Goal: Task Accomplishment & Management: Use online tool/utility

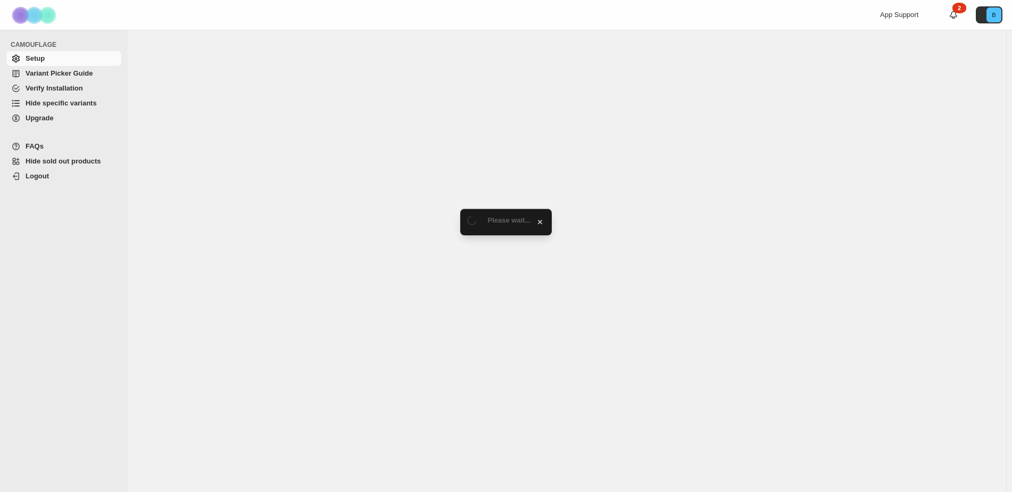
select select "******"
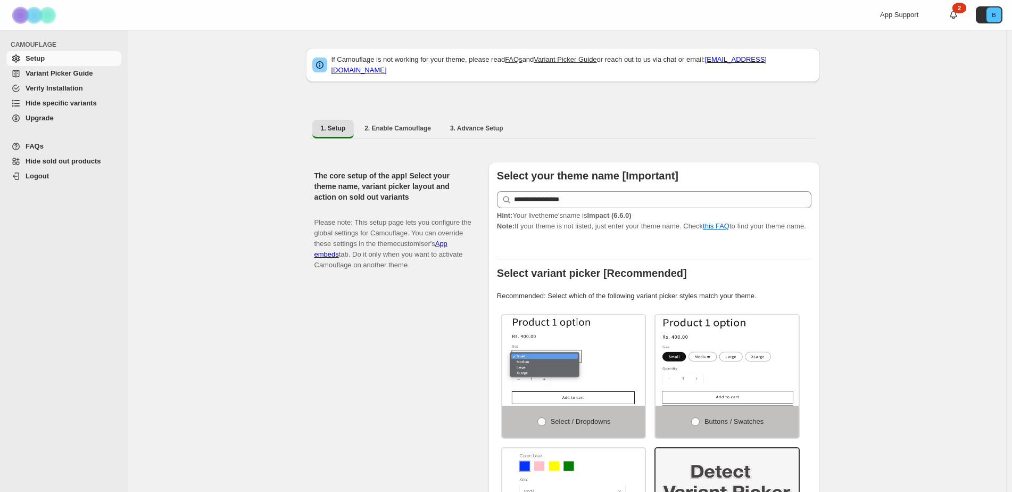
click at [43, 102] on span "Hide specific variants" at bounding box center [61, 103] width 71 height 8
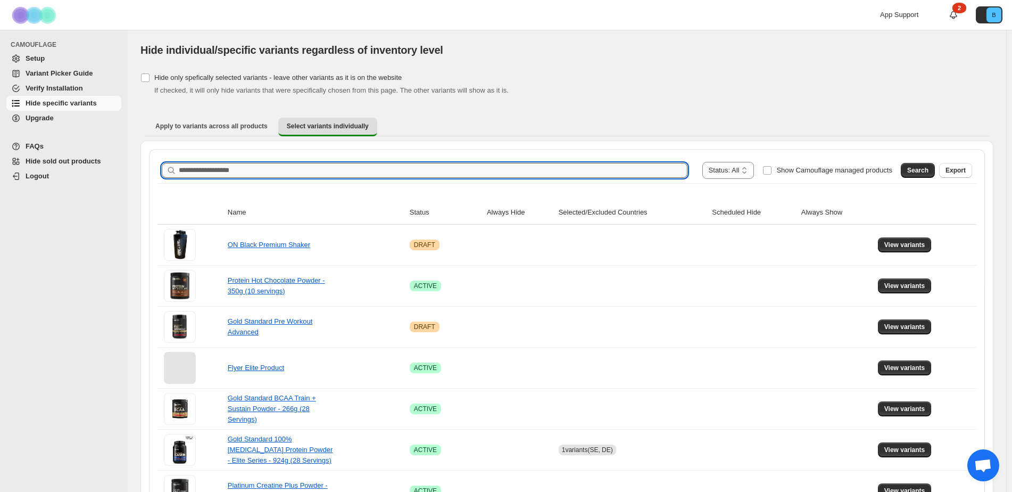
click at [366, 168] on input "Search product name" at bounding box center [433, 170] width 509 height 15
type input "****"
click at [922, 171] on span "Search" at bounding box center [917, 170] width 21 height 9
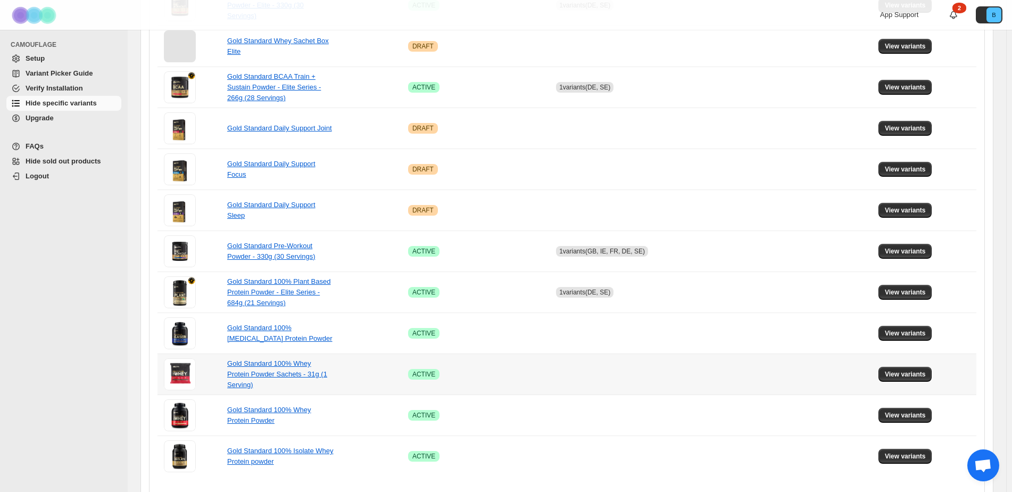
scroll to position [601, 0]
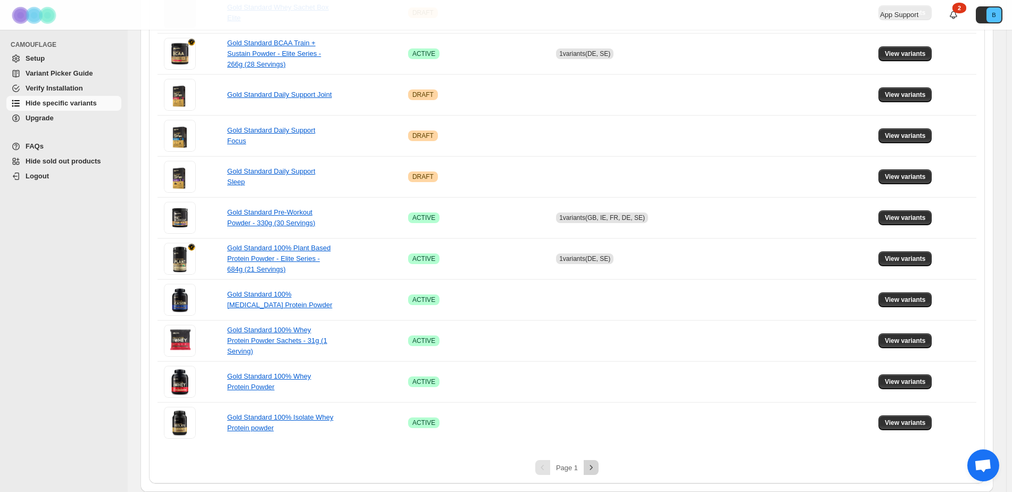
click at [592, 468] on icon "Next" at bounding box center [591, 467] width 11 height 11
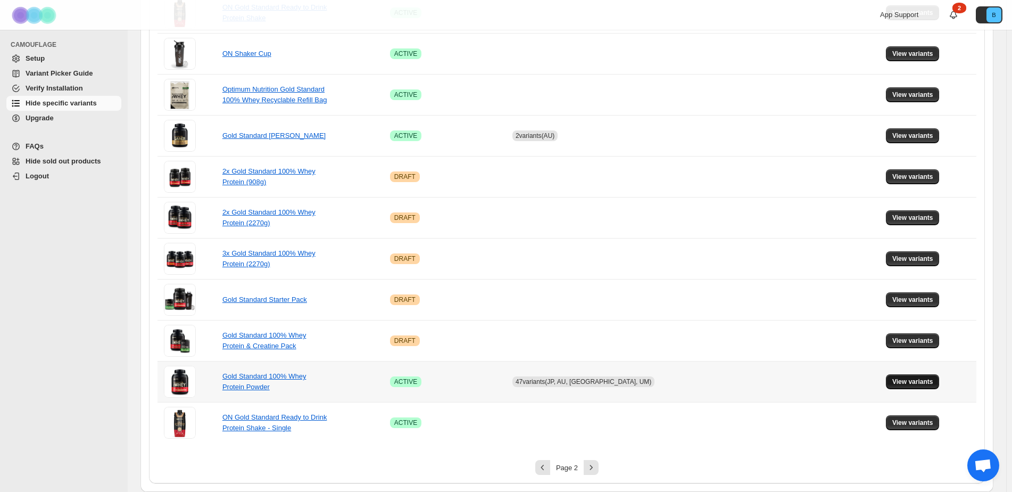
click at [905, 385] on span "View variants" at bounding box center [912, 381] width 41 height 9
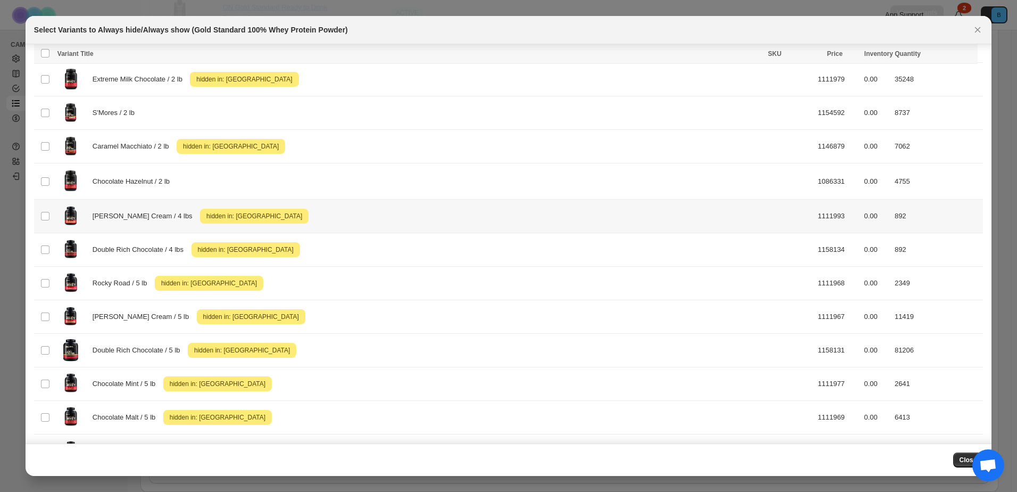
scroll to position [1009, 0]
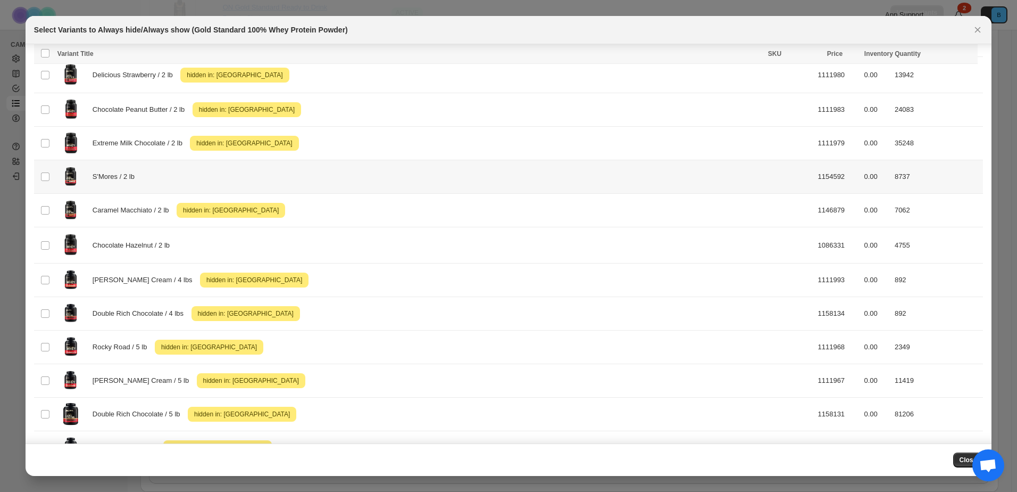
click at [213, 174] on div "S'Mores / 2 lb" at bounding box center [434, 176] width 755 height 27
click at [918, 55] on span "Success ENT Hide from countries" at bounding box center [913, 54] width 81 height 11
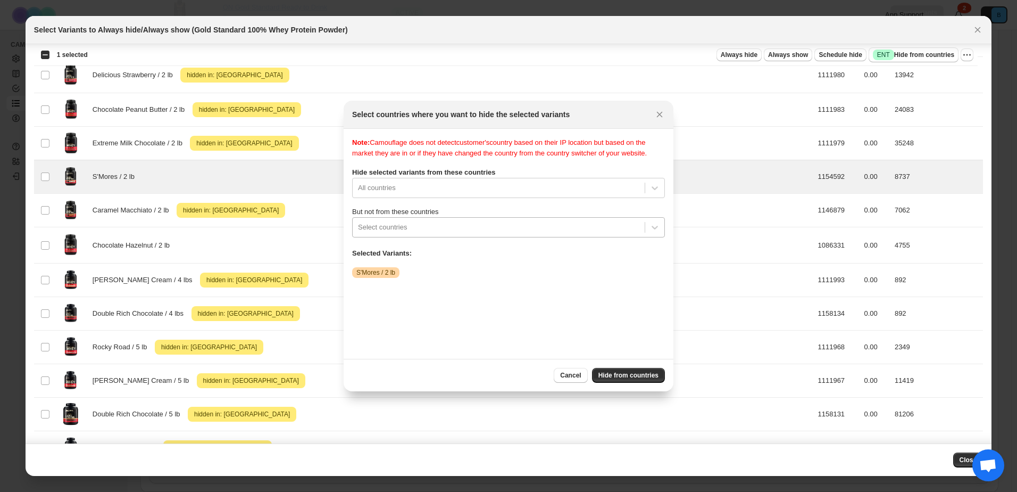
click at [460, 227] on div ":r2d:" at bounding box center [498, 227] width 281 height 13
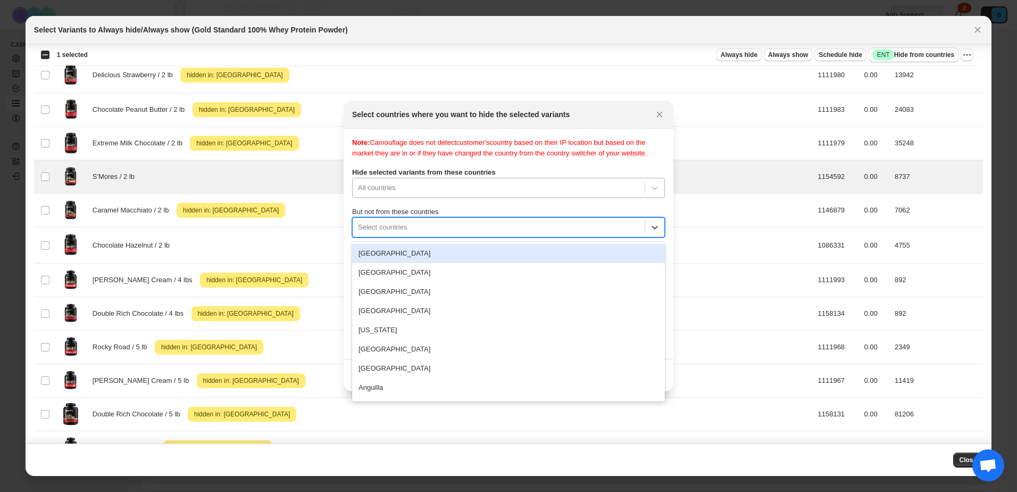
click at [452, 186] on div ":r2d:" at bounding box center [498, 187] width 281 height 13
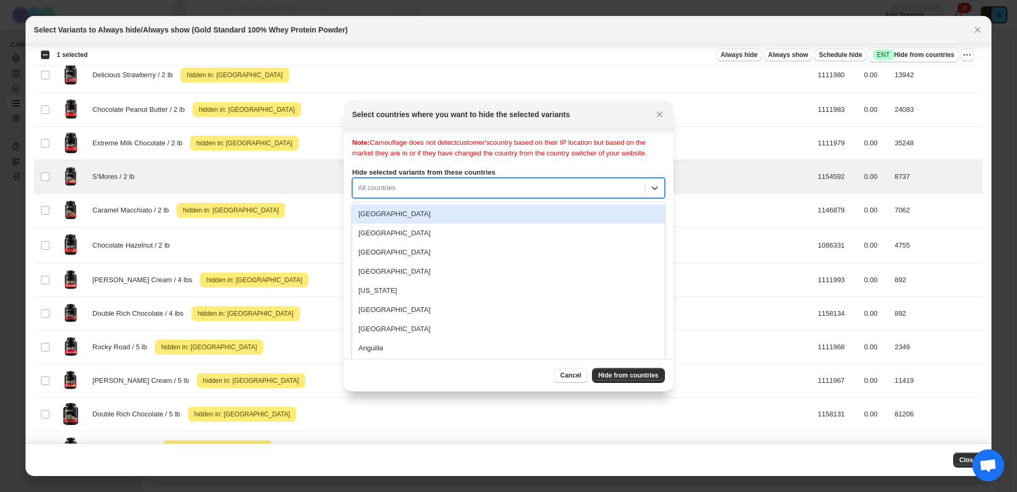
scroll to position [3, 0]
type input "*"
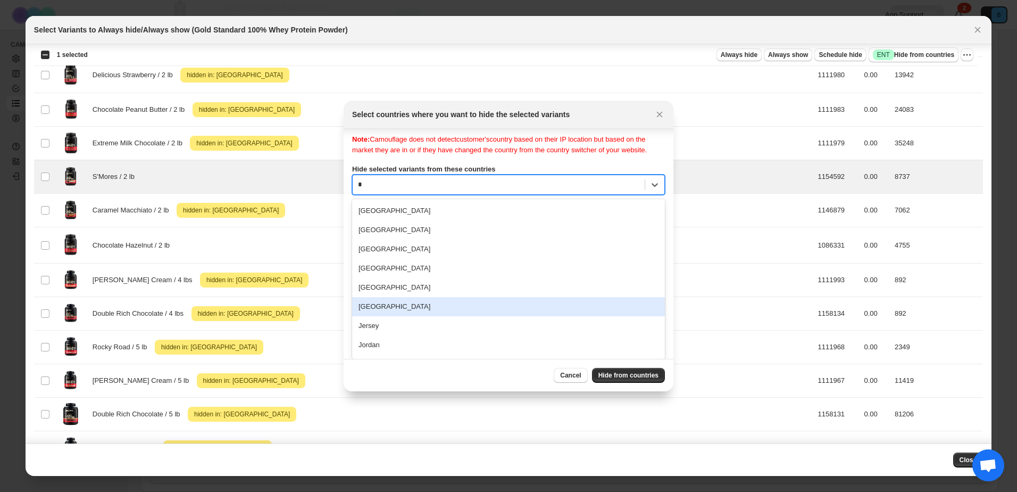
click at [413, 310] on div "Japan" at bounding box center [508, 306] width 313 height 19
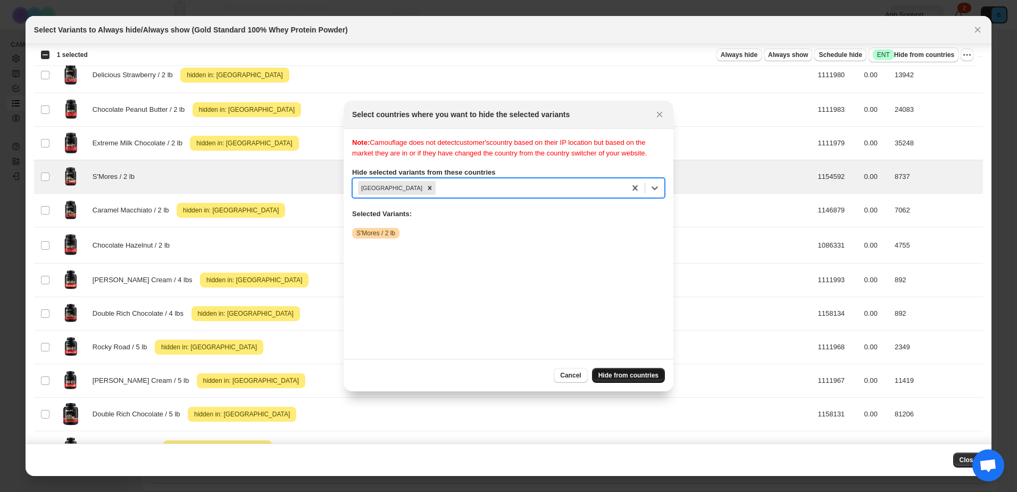
scroll to position [0, 0]
click at [645, 376] on span "Hide from countries" at bounding box center [629, 375] width 60 height 9
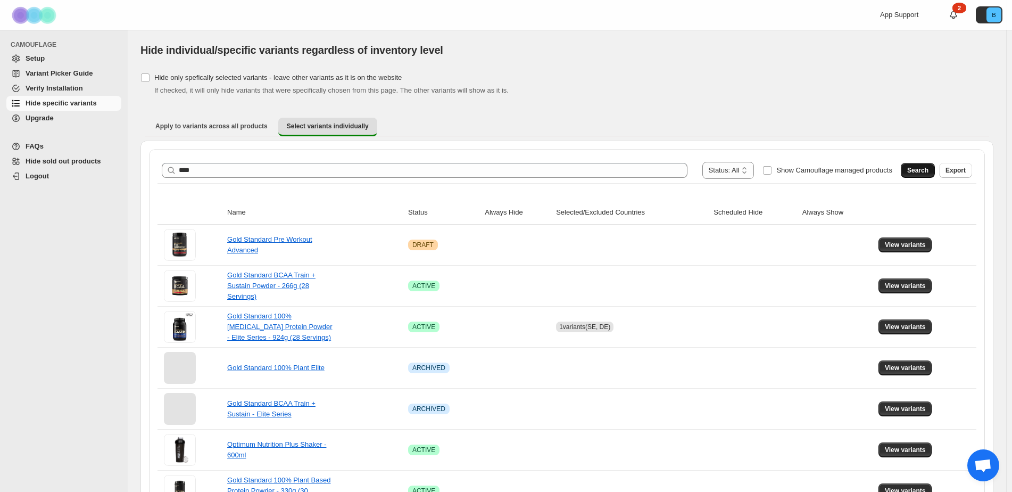
click at [929, 171] on span "Search" at bounding box center [917, 170] width 21 height 9
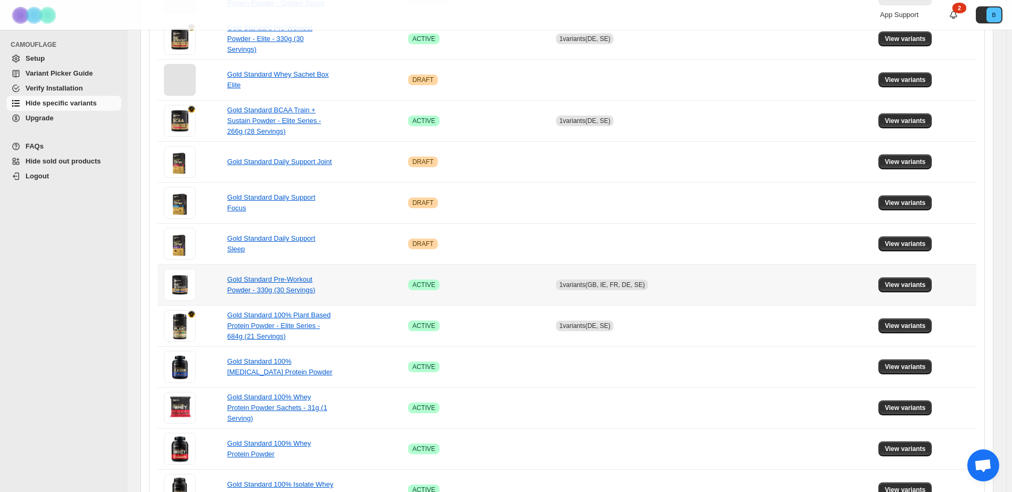
scroll to position [601, 0]
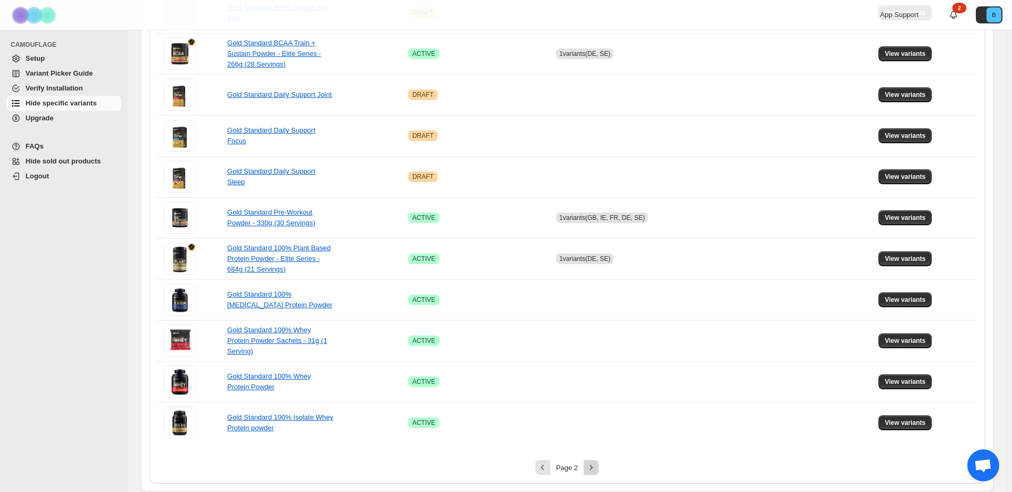
click at [595, 470] on icon "Next" at bounding box center [591, 467] width 11 height 11
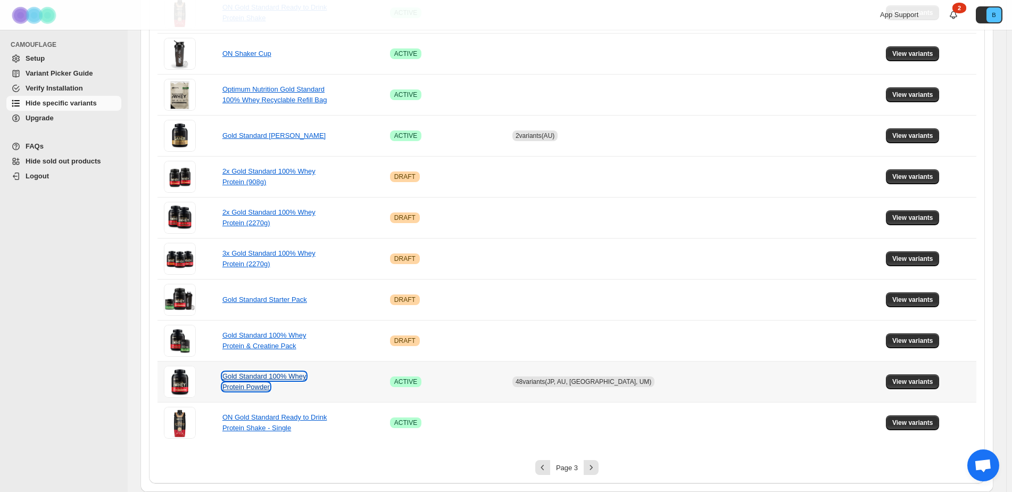
click at [246, 376] on link "Gold Standard 100% Whey Protein Powder" at bounding box center [264, 381] width 84 height 19
click at [899, 381] on span "View variants" at bounding box center [912, 381] width 41 height 9
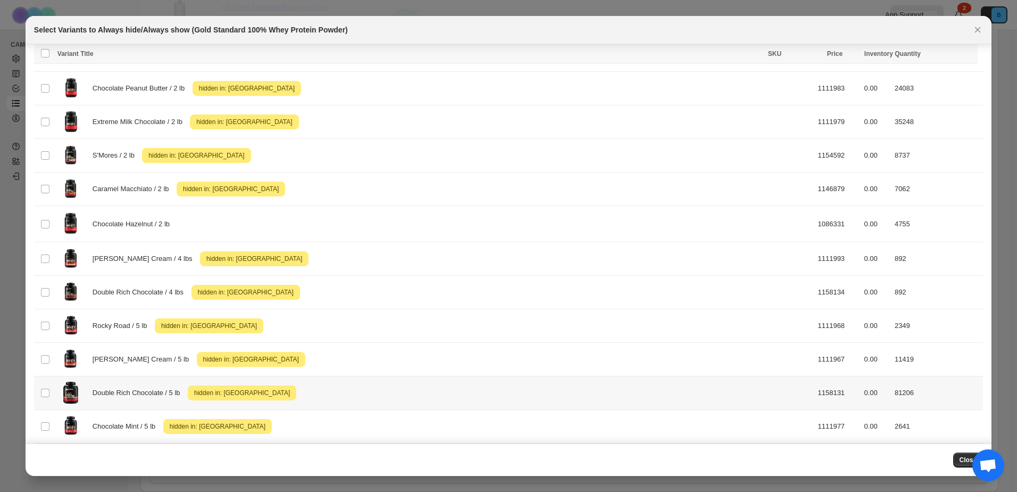
scroll to position [1009, 0]
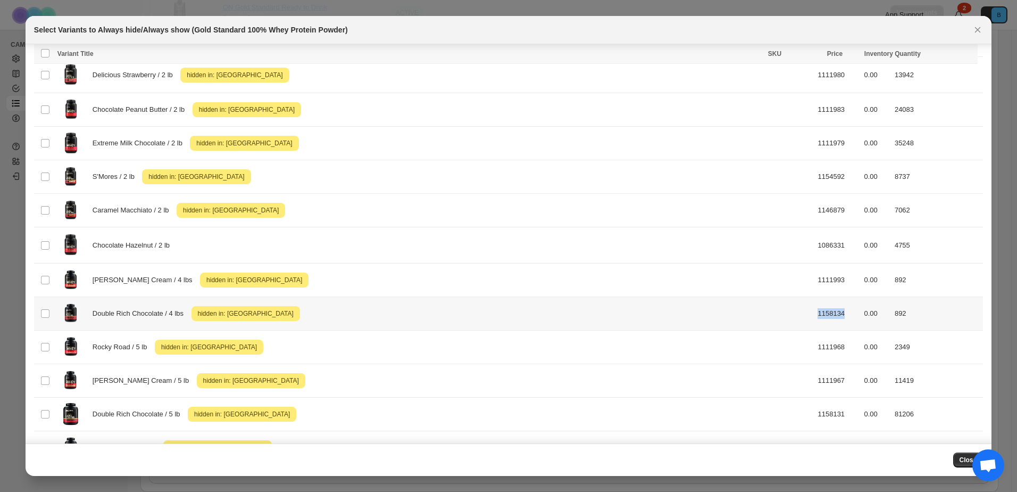
drag, startPoint x: 799, startPoint y: 316, endPoint x: 770, endPoint y: 319, distance: 29.4
click at [815, 319] on td "1158134" at bounding box center [838, 314] width 46 height 34
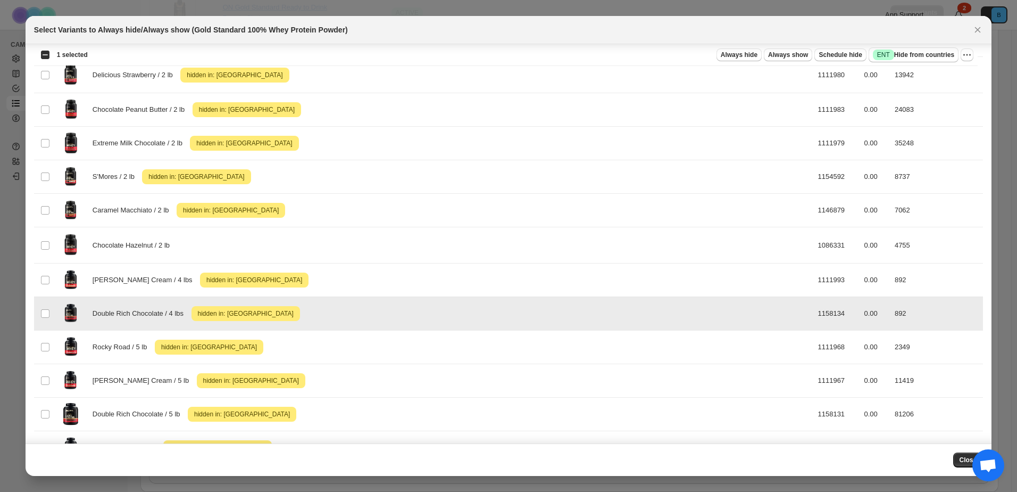
drag, startPoint x: 770, startPoint y: 319, endPoint x: 796, endPoint y: 319, distance: 25.5
click at [815, 319] on td "1158134" at bounding box center [838, 314] width 46 height 34
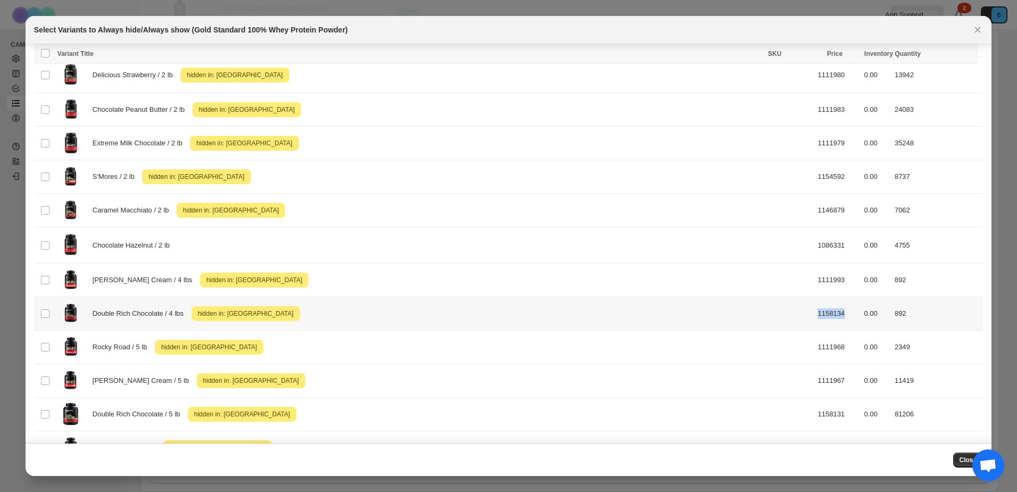
copy td "1158134"
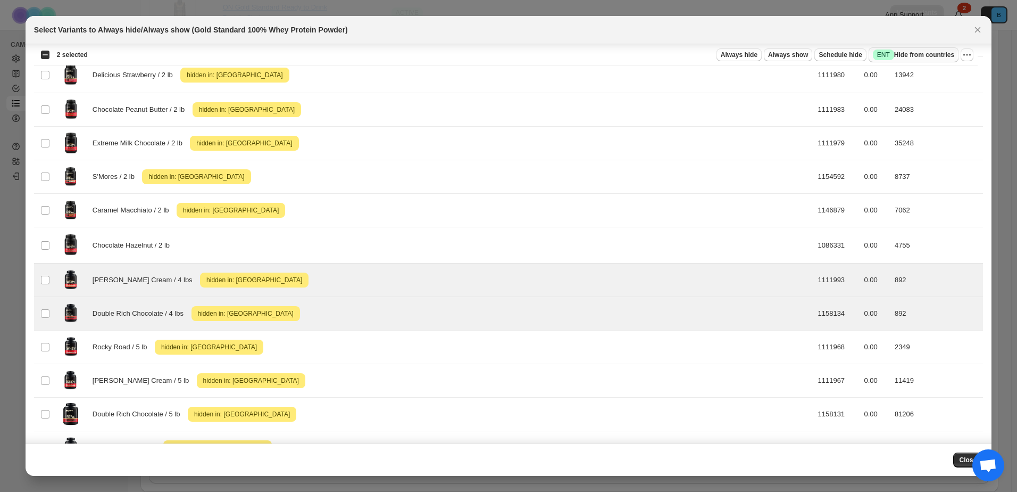
click at [904, 50] on span "Success ENT Hide from countries" at bounding box center [913, 54] width 81 height 11
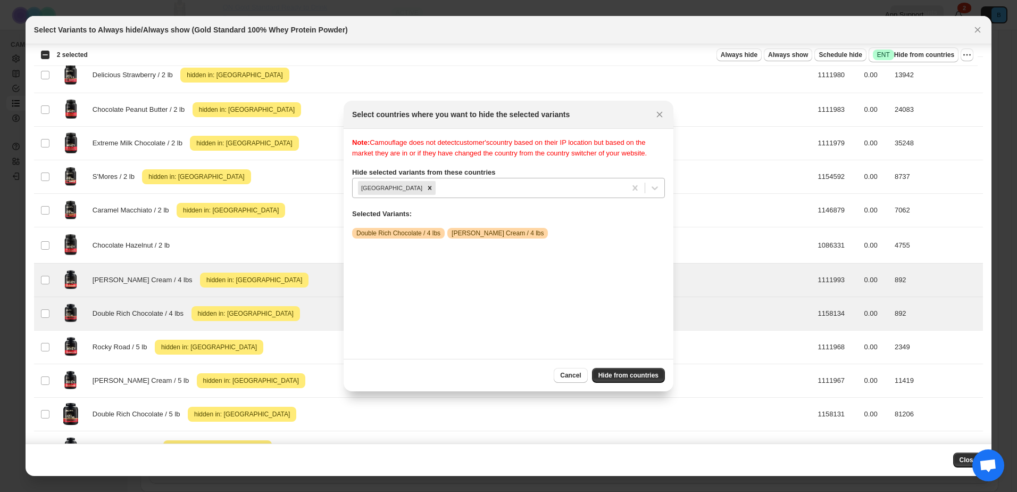
click at [501, 190] on div ":r51:" at bounding box center [529, 187] width 183 height 13
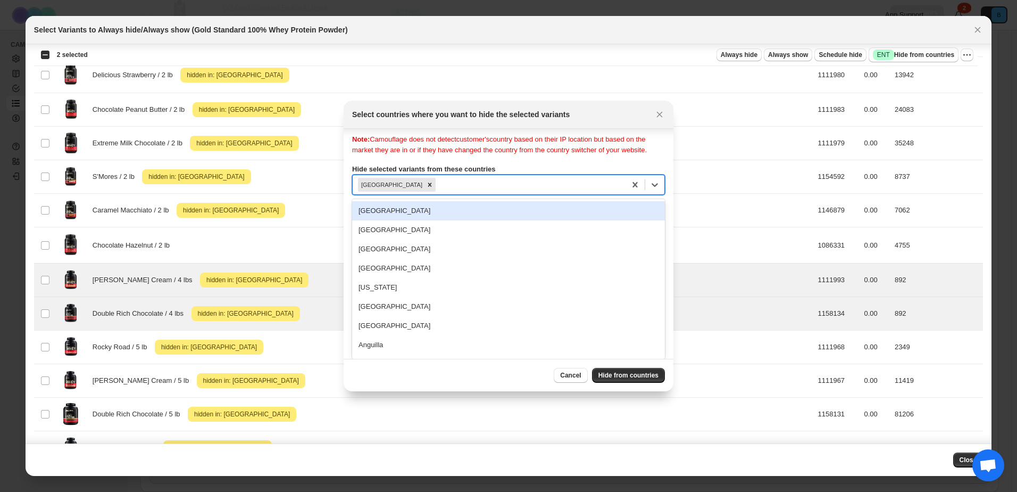
type input "*"
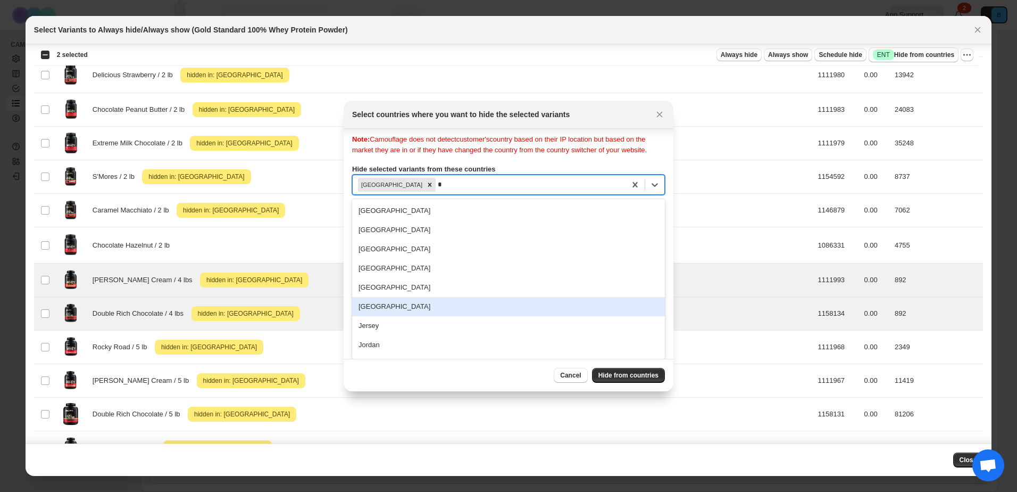
click at [422, 306] on div "Japan" at bounding box center [508, 306] width 313 height 19
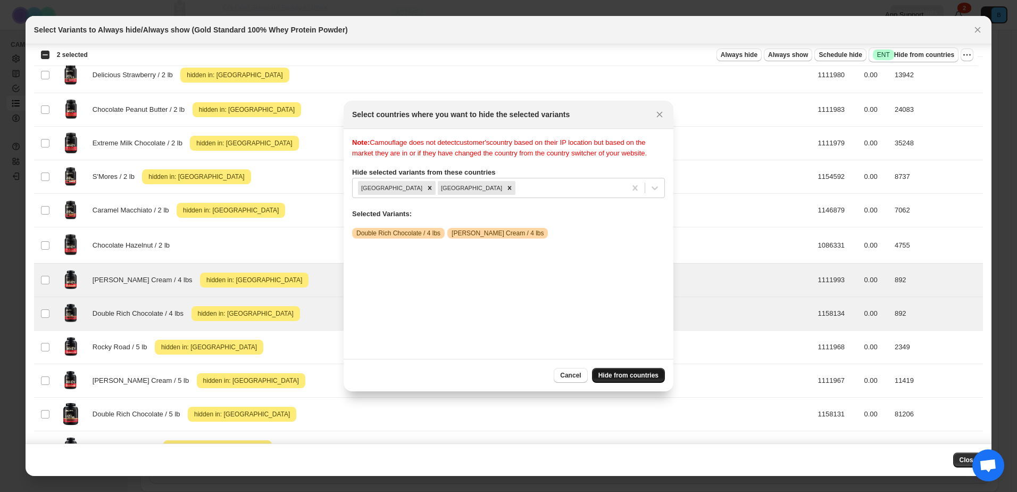
click at [641, 373] on span "Hide from countries" at bounding box center [629, 375] width 60 height 9
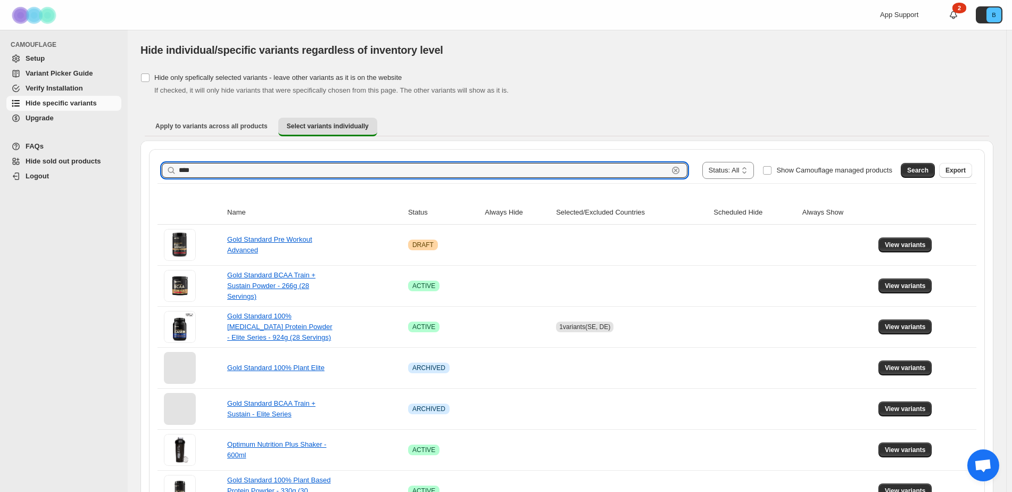
drag, startPoint x: 215, startPoint y: 173, endPoint x: 103, endPoint y: 164, distance: 112.6
click at [929, 171] on span "Search" at bounding box center [917, 170] width 21 height 9
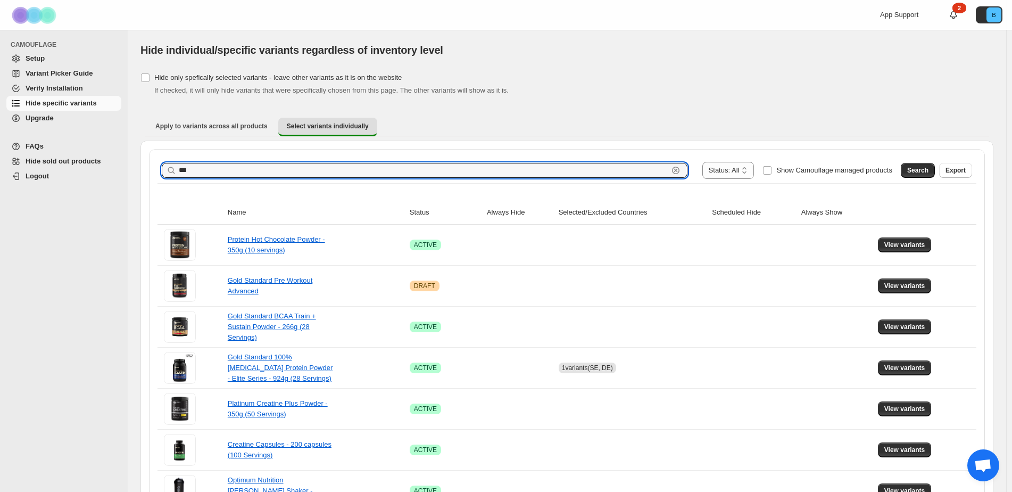
drag, startPoint x: 210, startPoint y: 173, endPoint x: 39, endPoint y: 92, distance: 188.7
type input "*******"
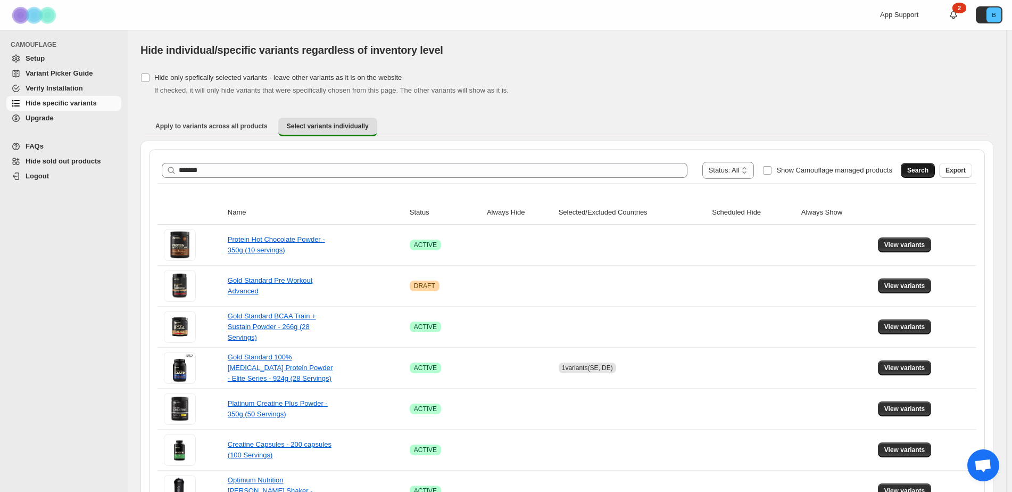
click at [917, 173] on span "Search" at bounding box center [917, 170] width 21 height 9
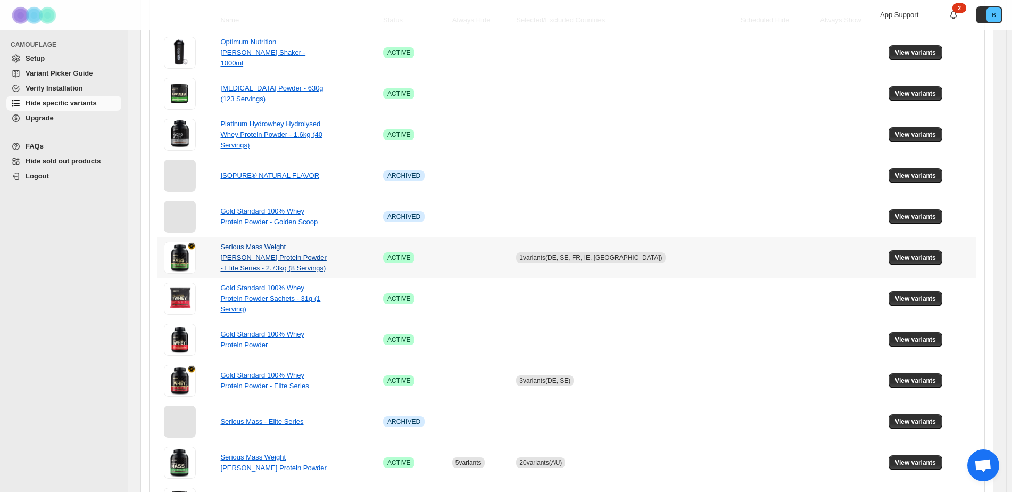
scroll to position [426, 0]
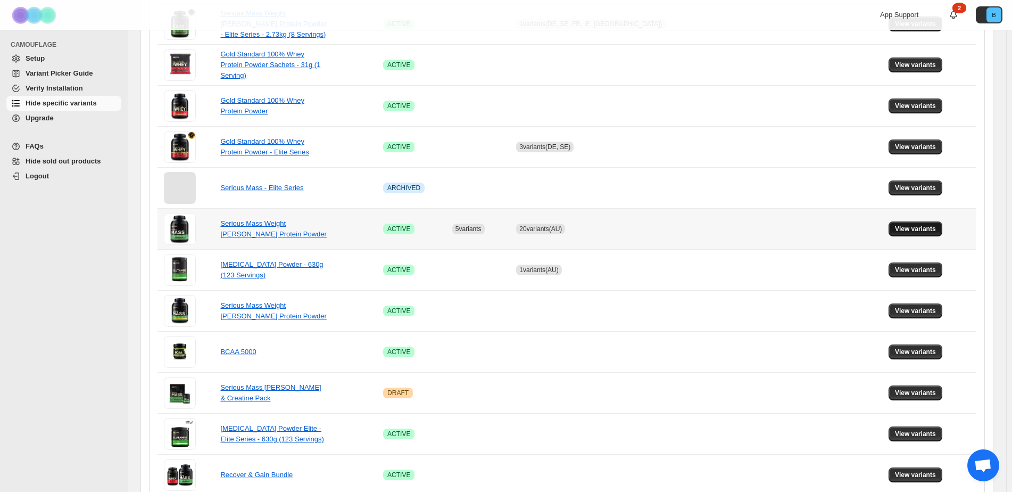
click at [906, 228] on span "View variants" at bounding box center [915, 229] width 41 height 9
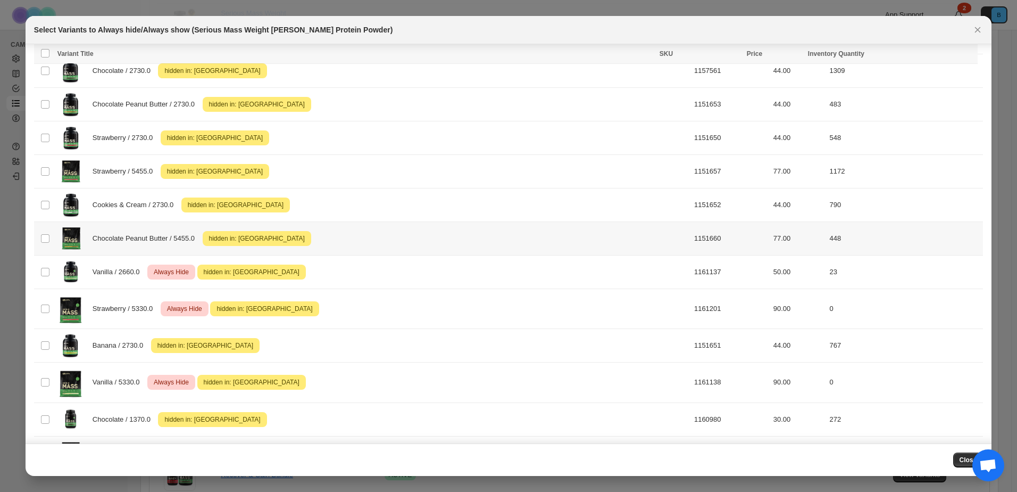
scroll to position [296, 0]
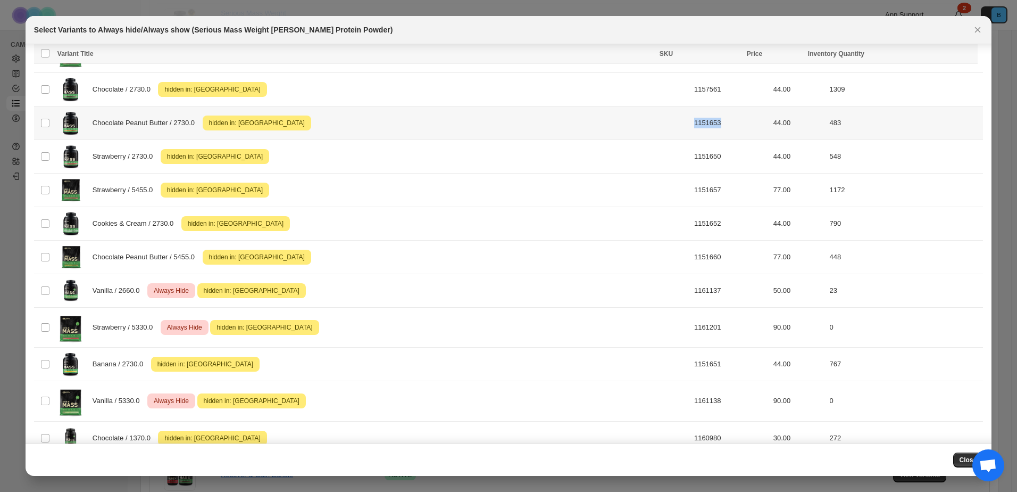
drag, startPoint x: 698, startPoint y: 126, endPoint x: 661, endPoint y: 125, distance: 36.2
click at [691, 125] on td "1151653" at bounding box center [730, 123] width 79 height 34
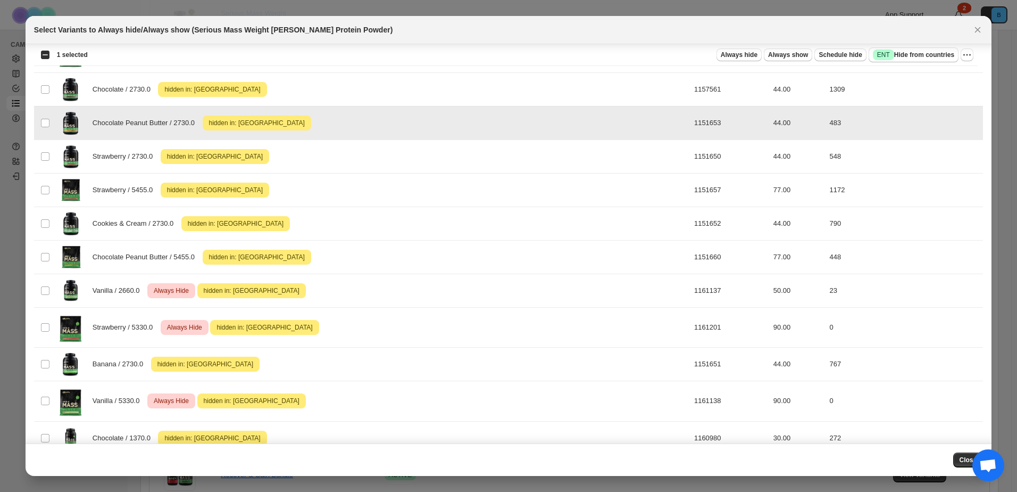
drag, startPoint x: 694, startPoint y: 122, endPoint x: 658, endPoint y: 122, distance: 36.7
click at [691, 122] on td "1151653" at bounding box center [730, 123] width 79 height 34
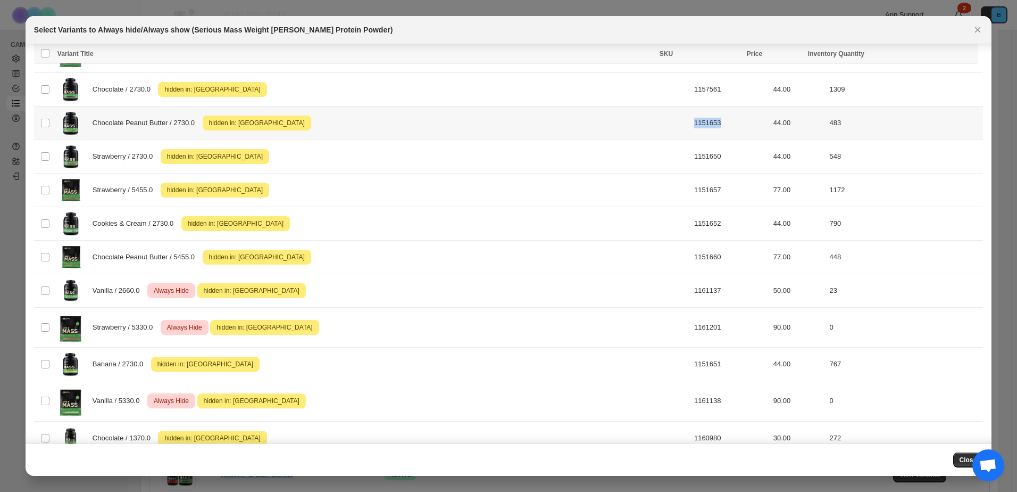
copy td "1151653"
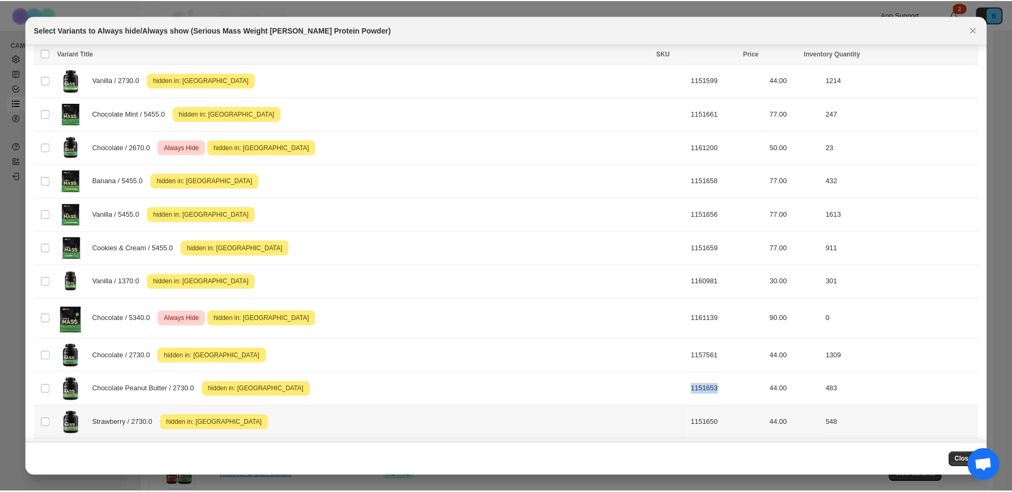
scroll to position [0, 0]
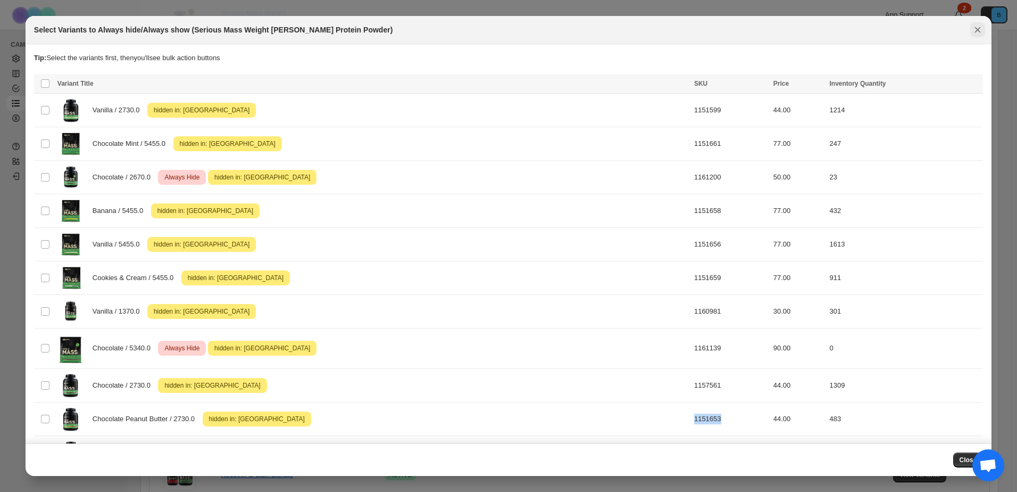
click at [975, 29] on icon "Close" at bounding box center [978, 29] width 11 height 11
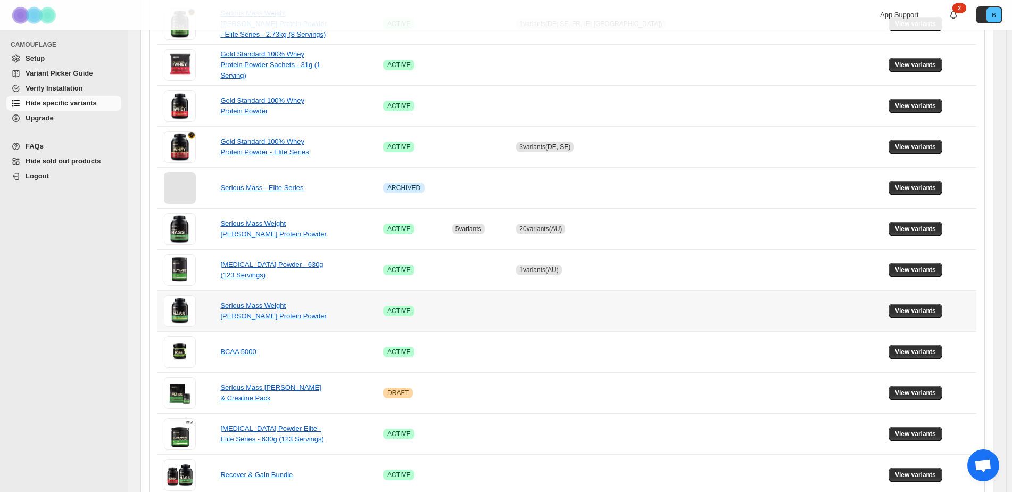
scroll to position [478, 0]
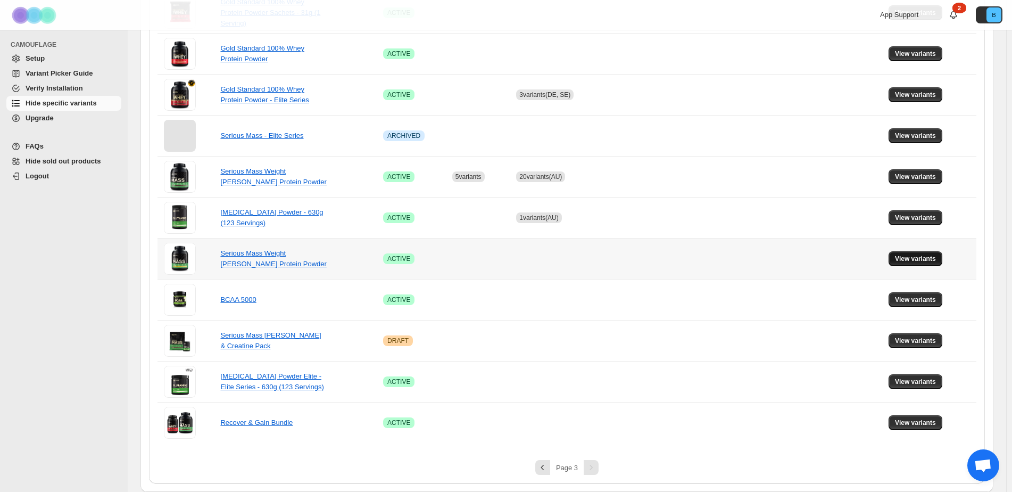
click at [904, 260] on span "View variants" at bounding box center [915, 258] width 41 height 9
